Goal: Navigation & Orientation: Find specific page/section

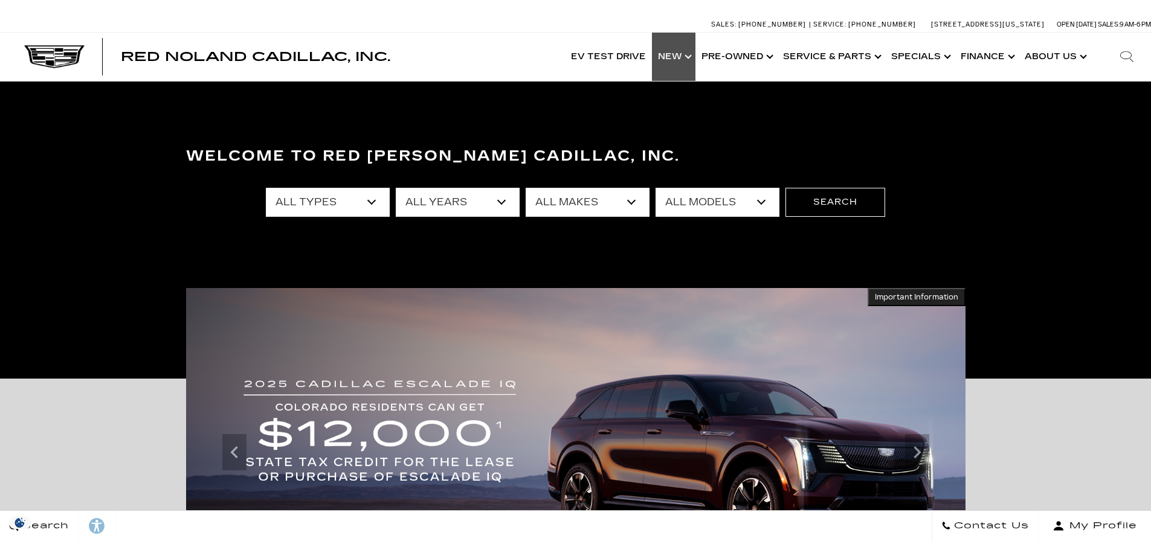
click at [690, 59] on link "Show New" at bounding box center [674, 57] width 44 height 48
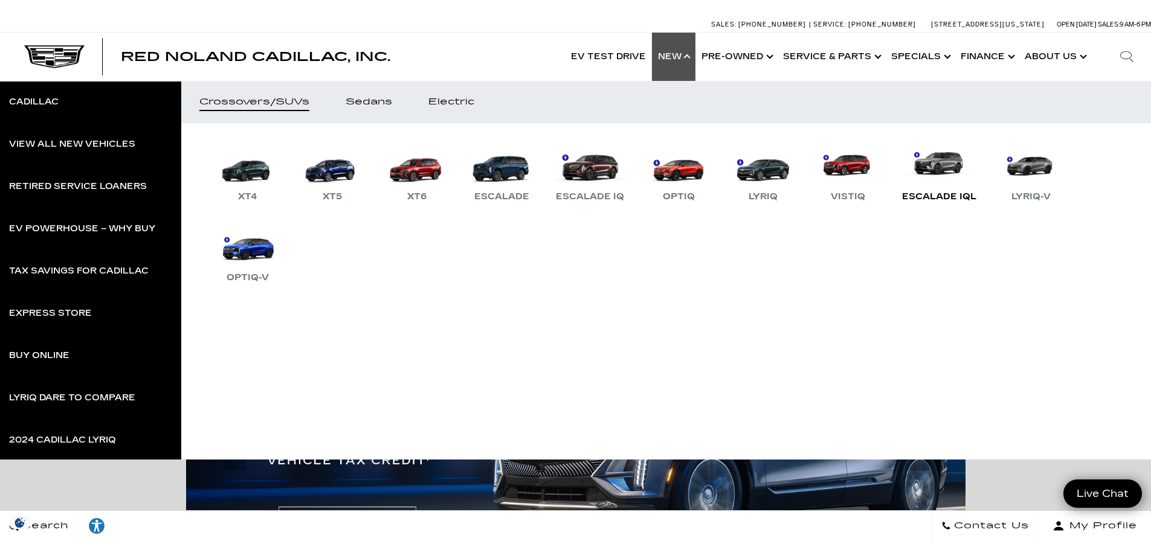
click at [941, 167] on link "Escalade IQL" at bounding box center [939, 172] width 86 height 63
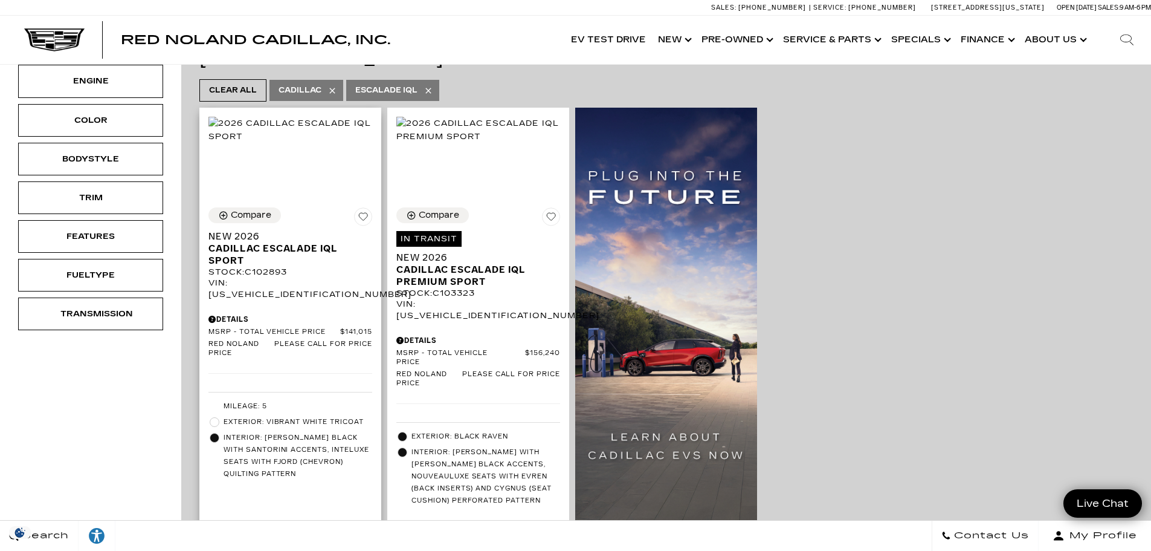
scroll to position [242, 0]
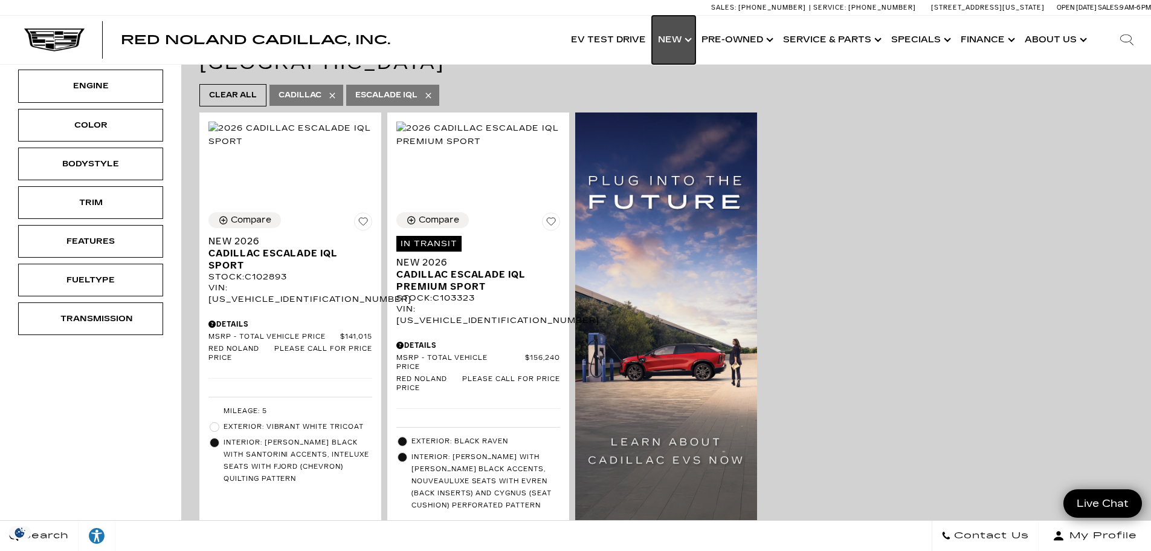
click at [693, 43] on link "Show New" at bounding box center [674, 40] width 44 height 48
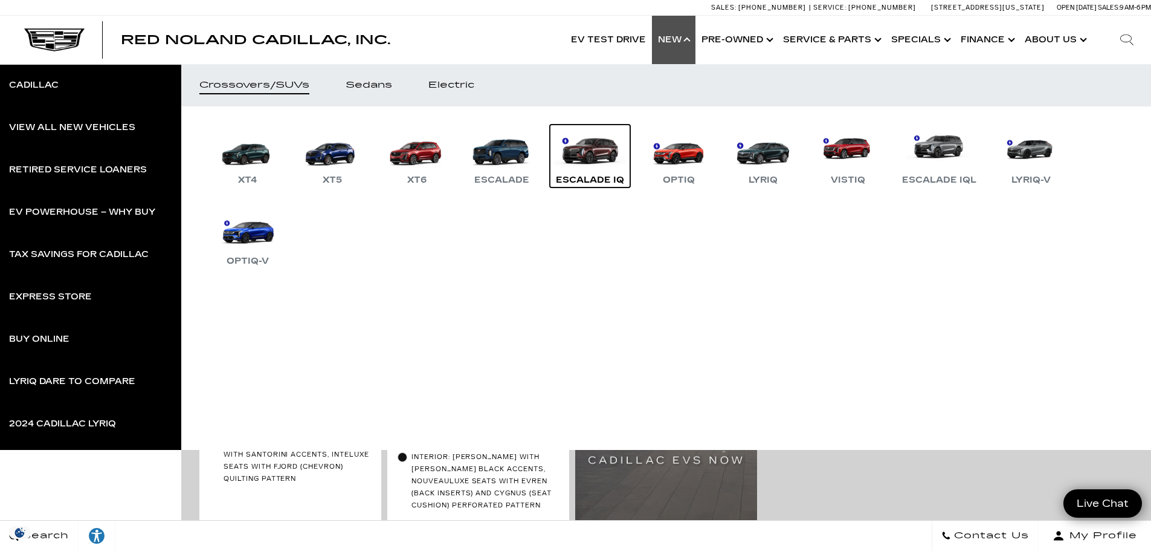
drag, startPoint x: 581, startPoint y: 161, endPoint x: 589, endPoint y: 175, distance: 16.5
click at [581, 160] on link "Escalade IQ" at bounding box center [590, 155] width 80 height 63
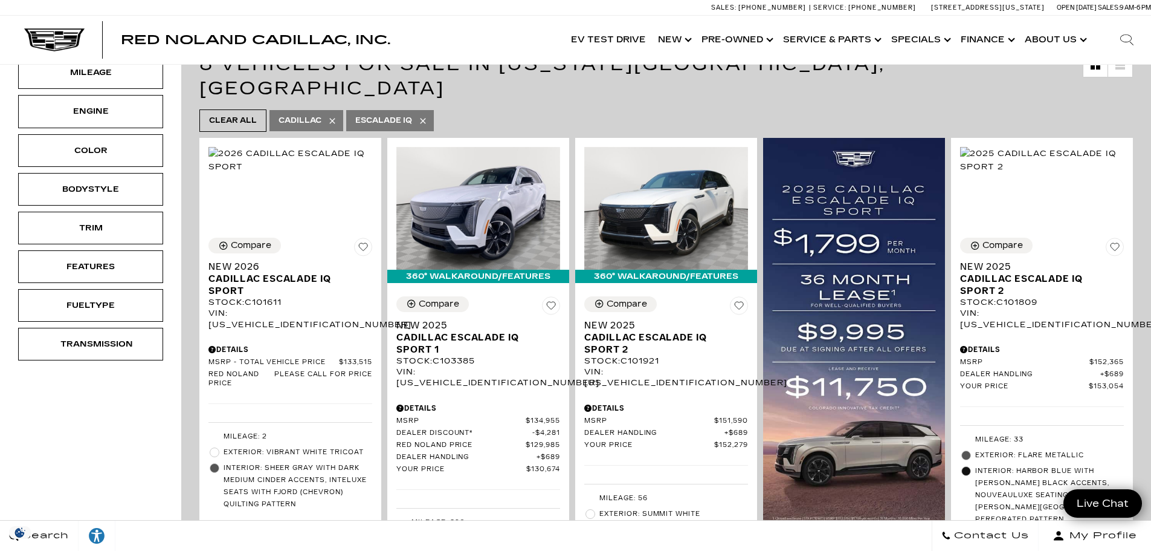
scroll to position [181, 0]
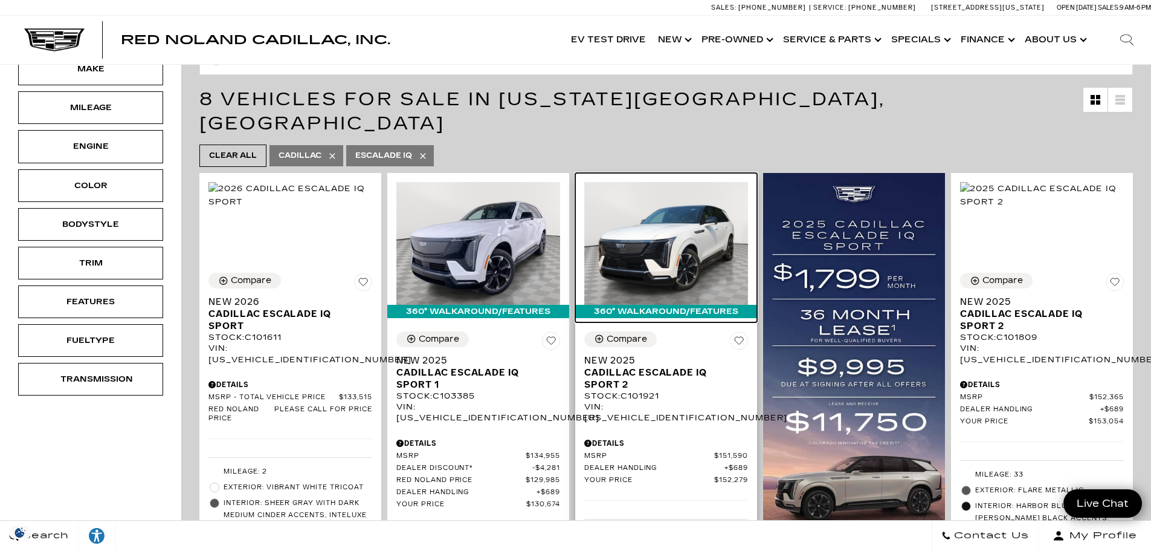
click at [677, 193] on img at bounding box center [666, 243] width 164 height 123
